Goal: Use online tool/utility: Utilize a website feature to perform a specific function

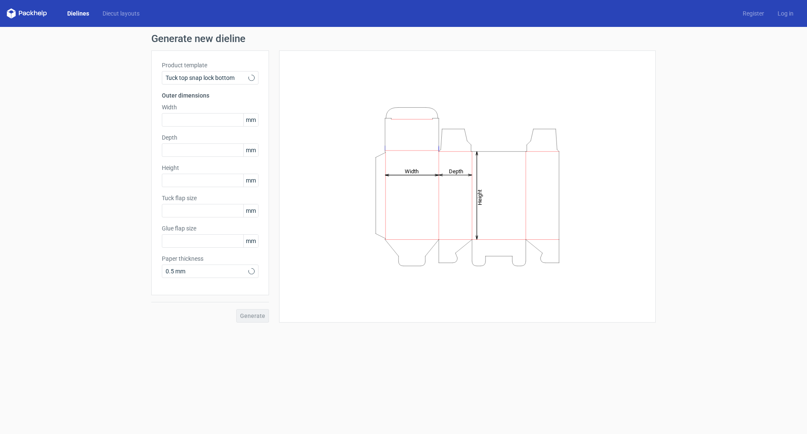
type input "15"
type input "10"
click at [231, 115] on input "text" at bounding box center [210, 119] width 97 height 13
click at [255, 121] on span "mm" at bounding box center [250, 119] width 15 height 13
drag, startPoint x: 254, startPoint y: 123, endPoint x: 227, endPoint y: 121, distance: 27.8
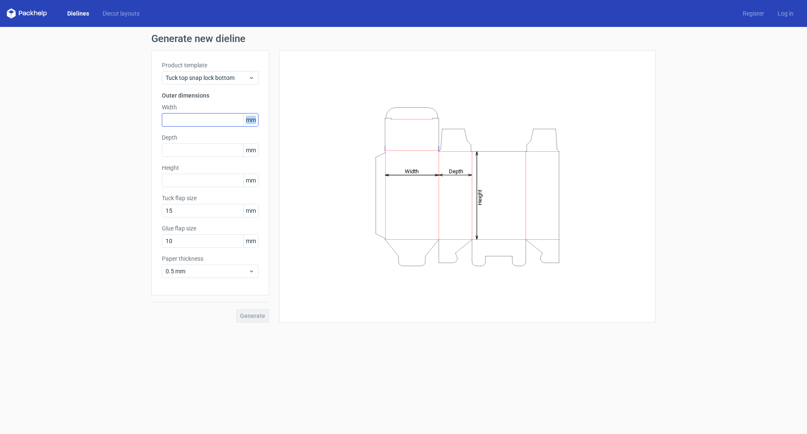
click at [227, 121] on div "mm" at bounding box center [210, 119] width 97 height 13
click at [250, 74] on icon at bounding box center [251, 77] width 6 height 7
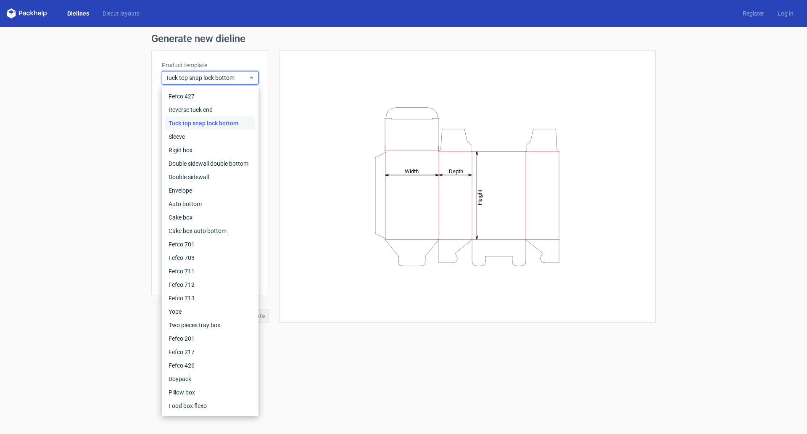
click at [245, 76] on span "Tuck top snap lock bottom" at bounding box center [207, 78] width 83 height 8
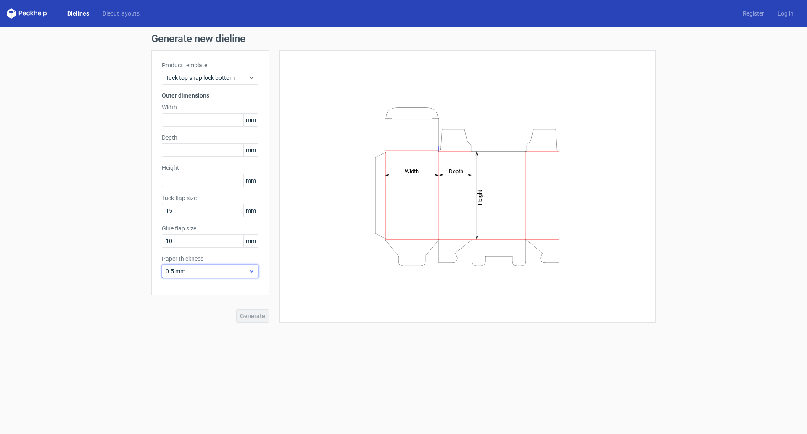
click at [243, 268] on span "0.5 mm" at bounding box center [207, 271] width 83 height 8
click at [179, 314] on div "1 mm" at bounding box center [210, 316] width 90 height 13
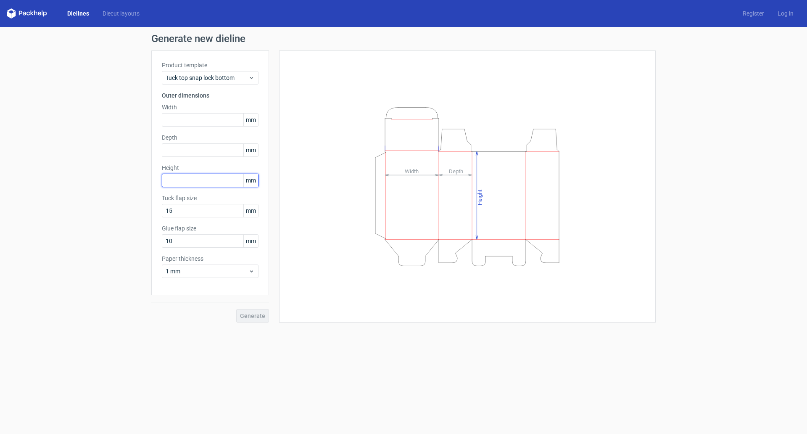
click at [188, 183] on input "text" at bounding box center [210, 180] width 97 height 13
drag, startPoint x: 256, startPoint y: 119, endPoint x: 221, endPoint y: 123, distance: 35.6
click at [221, 123] on div "mm" at bounding box center [210, 119] width 97 height 13
click at [60, 117] on div "Generate new dieline Product template Tuck top snap lock bottom Outer dimension…" at bounding box center [403, 178] width 807 height 302
click at [265, 118] on div "Product template Tuck top snap lock bottom Outer dimensions Width mm Depth mm H…" at bounding box center [210, 172] width 118 height 245
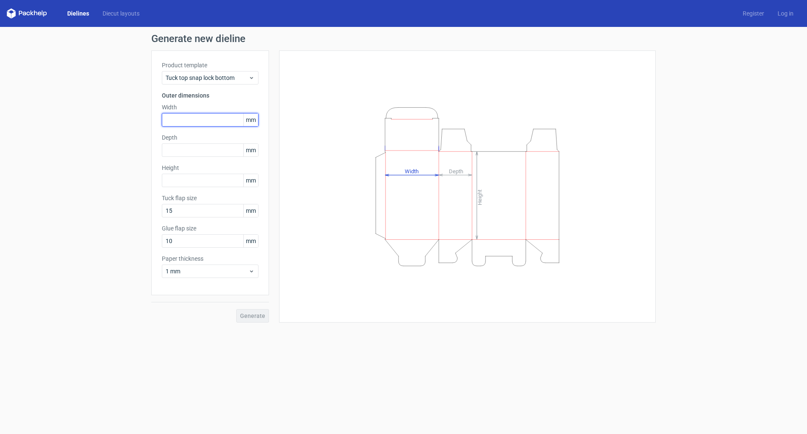
drag, startPoint x: 235, startPoint y: 122, endPoint x: 258, endPoint y: 119, distance: 23.7
click at [258, 119] on input "text" at bounding box center [210, 119] width 97 height 13
drag, startPoint x: 245, startPoint y: 119, endPoint x: 171, endPoint y: 124, distance: 73.8
click at [265, 119] on div "Product template Tuck top snap lock bottom Outer dimensions Width mm Depth mm H…" at bounding box center [210, 172] width 118 height 245
drag, startPoint x: 93, startPoint y: 140, endPoint x: 301, endPoint y: 58, distance: 222.9
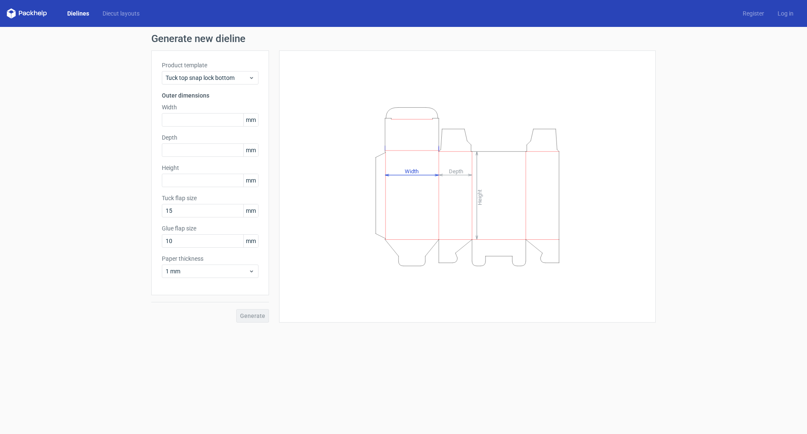
click at [95, 140] on div "Generate new dieline Product template Tuck top snap lock bottom Outer dimension…" at bounding box center [403, 178] width 807 height 302
drag, startPoint x: 15, startPoint y: 7, endPoint x: 46, endPoint y: 7, distance: 30.7
click at [46, 7] on div "Dielines Diecut layouts Register Log in" at bounding box center [403, 13] width 807 height 27
drag, startPoint x: 20, startPoint y: 9, endPoint x: 549, endPoint y: 12, distance: 529.6
click at [307, 12] on div "Dielines Diecut layouts Register Log in" at bounding box center [403, 13] width 807 height 27
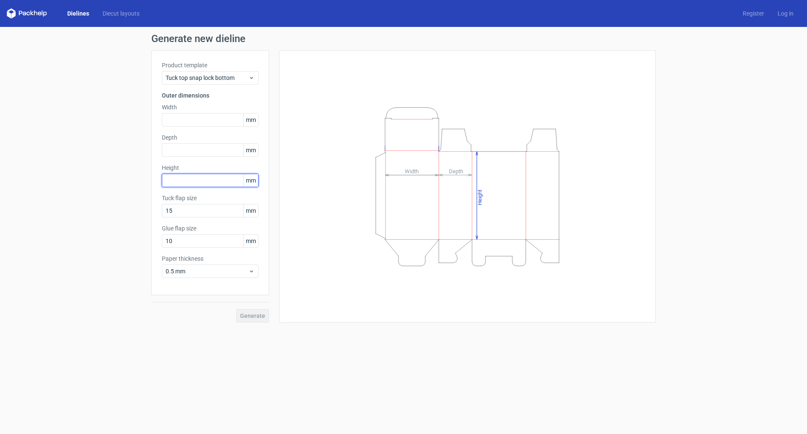
click at [200, 178] on input "text" at bounding box center [210, 180] width 97 height 13
paste input "254"
type input "254"
click at [199, 126] on input "text" at bounding box center [210, 119] width 97 height 13
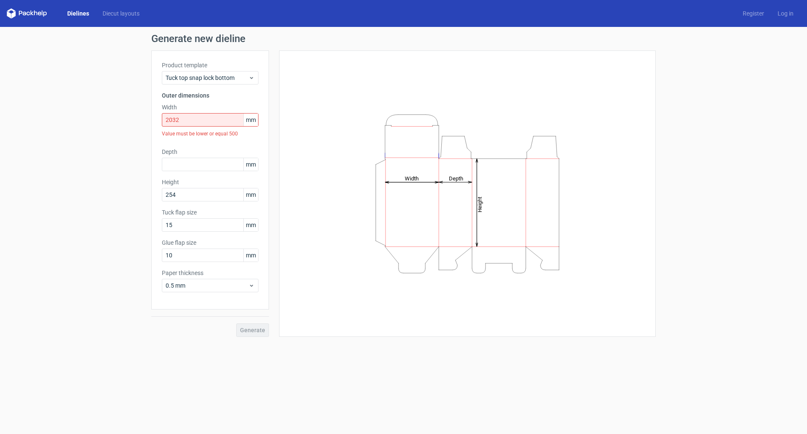
click at [295, 160] on div "Height Depth Width" at bounding box center [468, 193] width 356 height 265
click at [196, 120] on input "2032" at bounding box center [210, 119] width 97 height 13
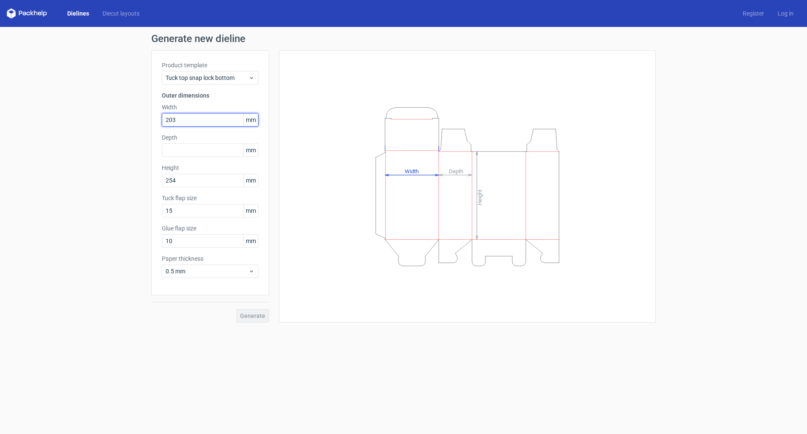
click at [186, 121] on input "203" at bounding box center [210, 119] width 97 height 13
type input "2"
type input "177"
click at [177, 150] on input "text" at bounding box center [210, 149] width 97 height 13
type input "76"
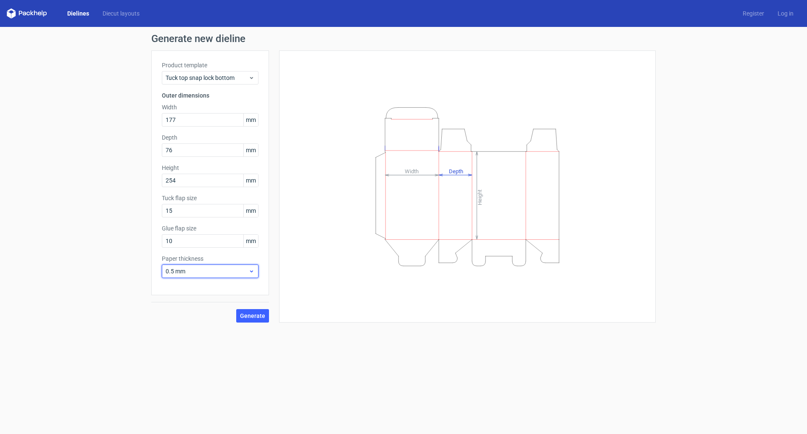
click at [249, 268] on icon at bounding box center [251, 271] width 6 height 7
click at [181, 313] on div "1 mm" at bounding box center [210, 316] width 90 height 13
click at [253, 317] on span "Generate" at bounding box center [252, 316] width 25 height 6
